Goal: Use online tool/utility: Utilize a website feature to perform a specific function

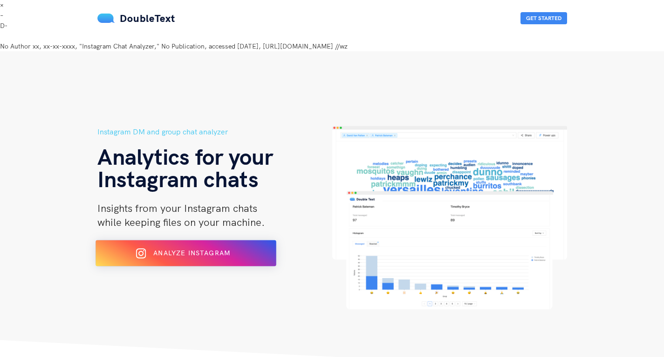
click at [213, 240] on button "Analyze Instagram" at bounding box center [186, 253] width 181 height 26
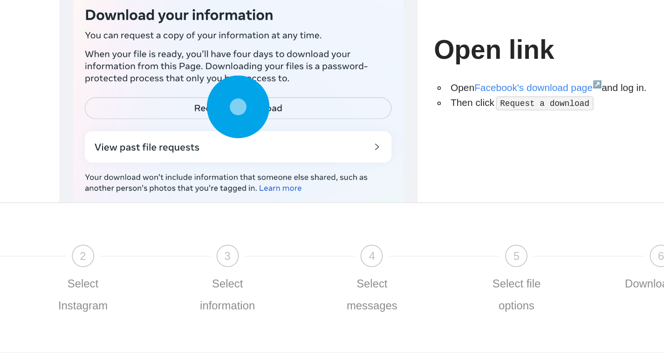
scroll to position [26, 0]
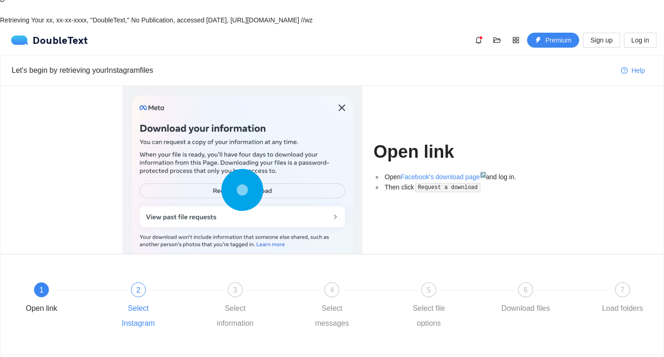
click at [143, 282] on div "2" at bounding box center [138, 289] width 15 height 15
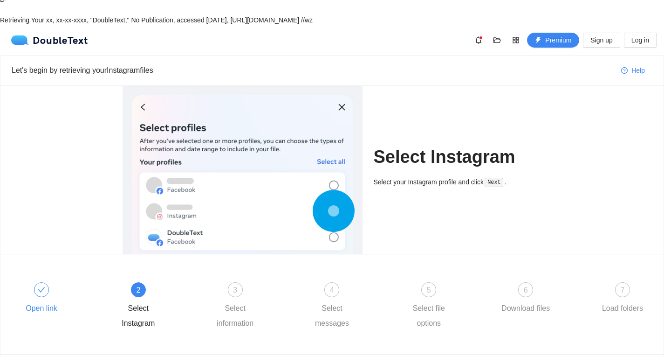
click at [47, 282] on div "Open link" at bounding box center [62, 299] width 97 height 34
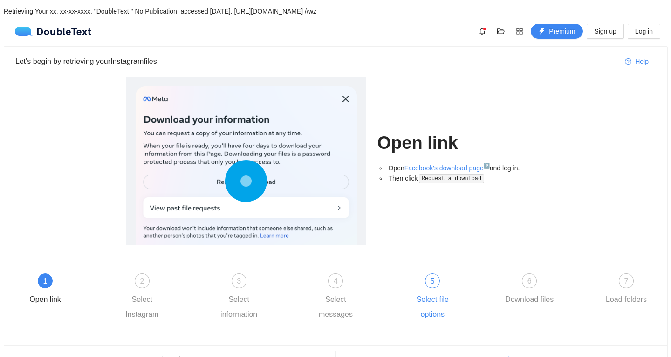
scroll to position [0, 0]
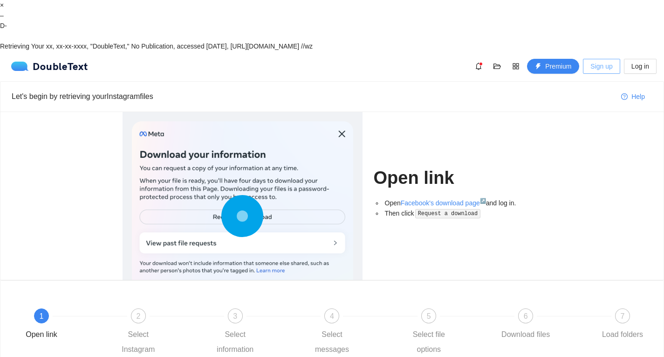
click at [611, 61] on span "Sign up" at bounding box center [602, 66] width 22 height 10
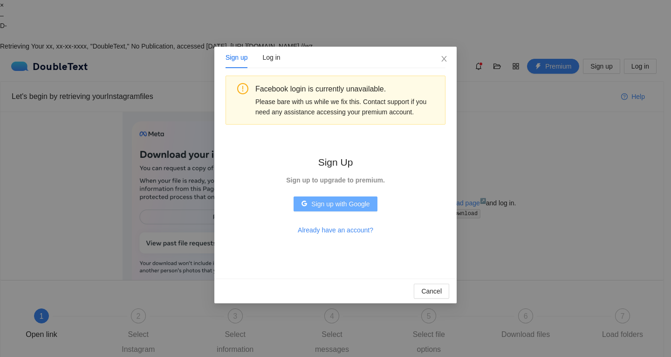
click at [351, 206] on span "Sign up with Google" at bounding box center [340, 204] width 58 height 10
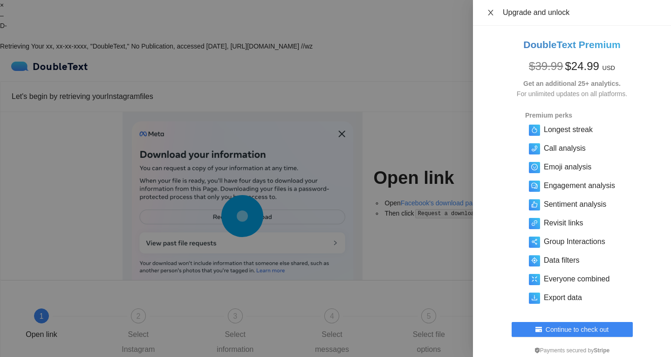
click at [488, 11] on icon "close" at bounding box center [490, 12] width 7 height 7
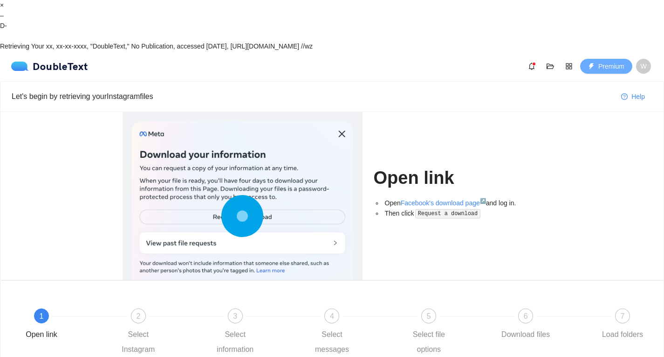
click at [595, 59] on button "Premium" at bounding box center [606, 66] width 52 height 15
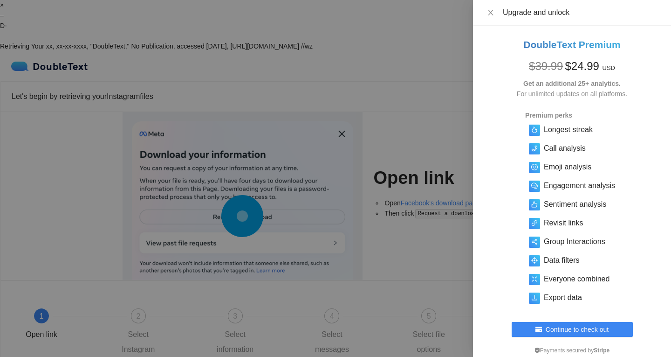
click at [378, 45] on div at bounding box center [335, 178] width 671 height 357
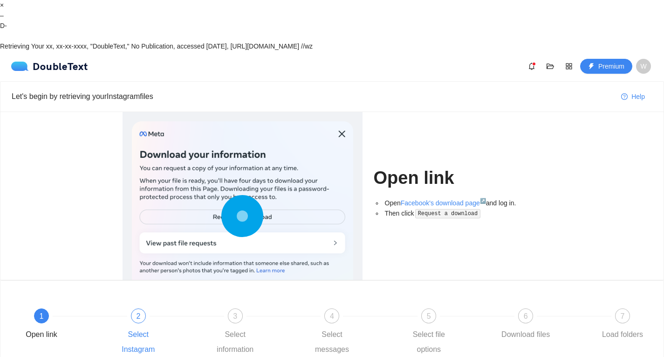
click at [142, 314] on div at bounding box center [186, 316] width 97 height 4
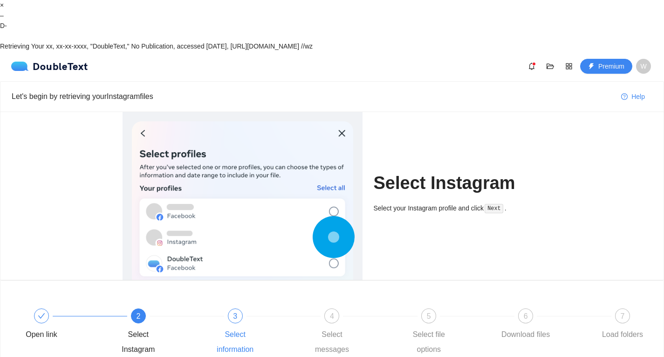
click at [231, 308] on div "3" at bounding box center [235, 315] width 15 height 15
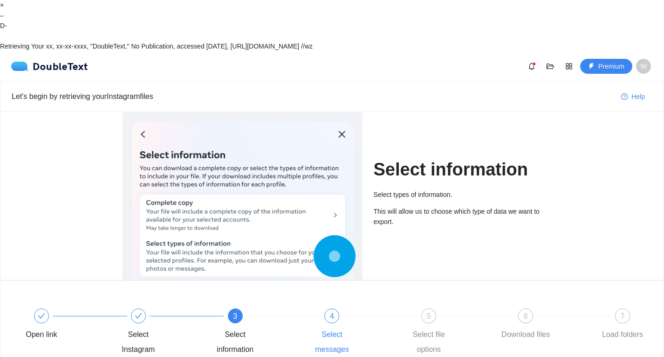
click at [322, 308] on div "4 Select messages" at bounding box center [353, 332] width 97 height 48
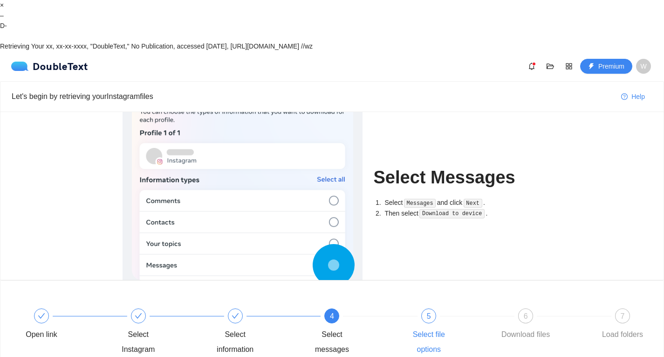
click at [421, 308] on div "5 Select file options" at bounding box center [450, 332] width 97 height 48
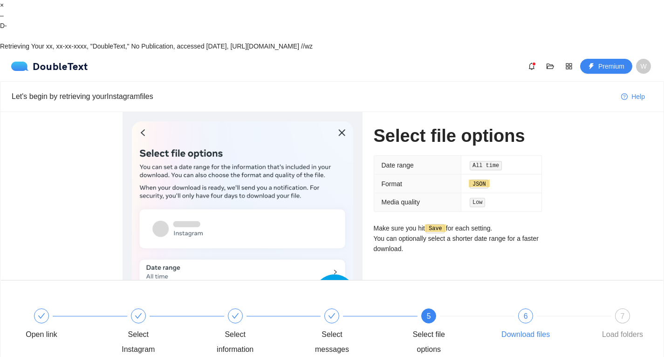
click at [529, 308] on div "6 Download files" at bounding box center [547, 325] width 97 height 34
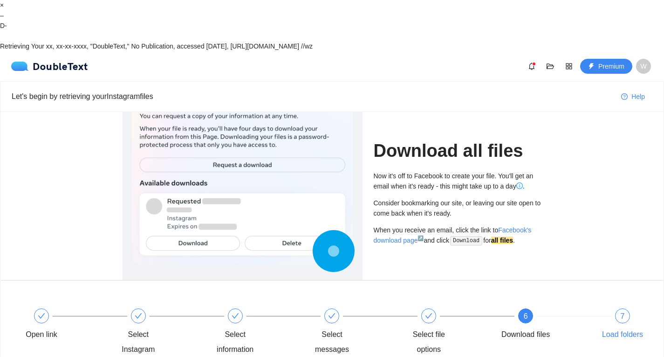
click at [614, 308] on div "7 Load folders" at bounding box center [623, 325] width 54 height 34
